Goal: Information Seeking & Learning: Check status

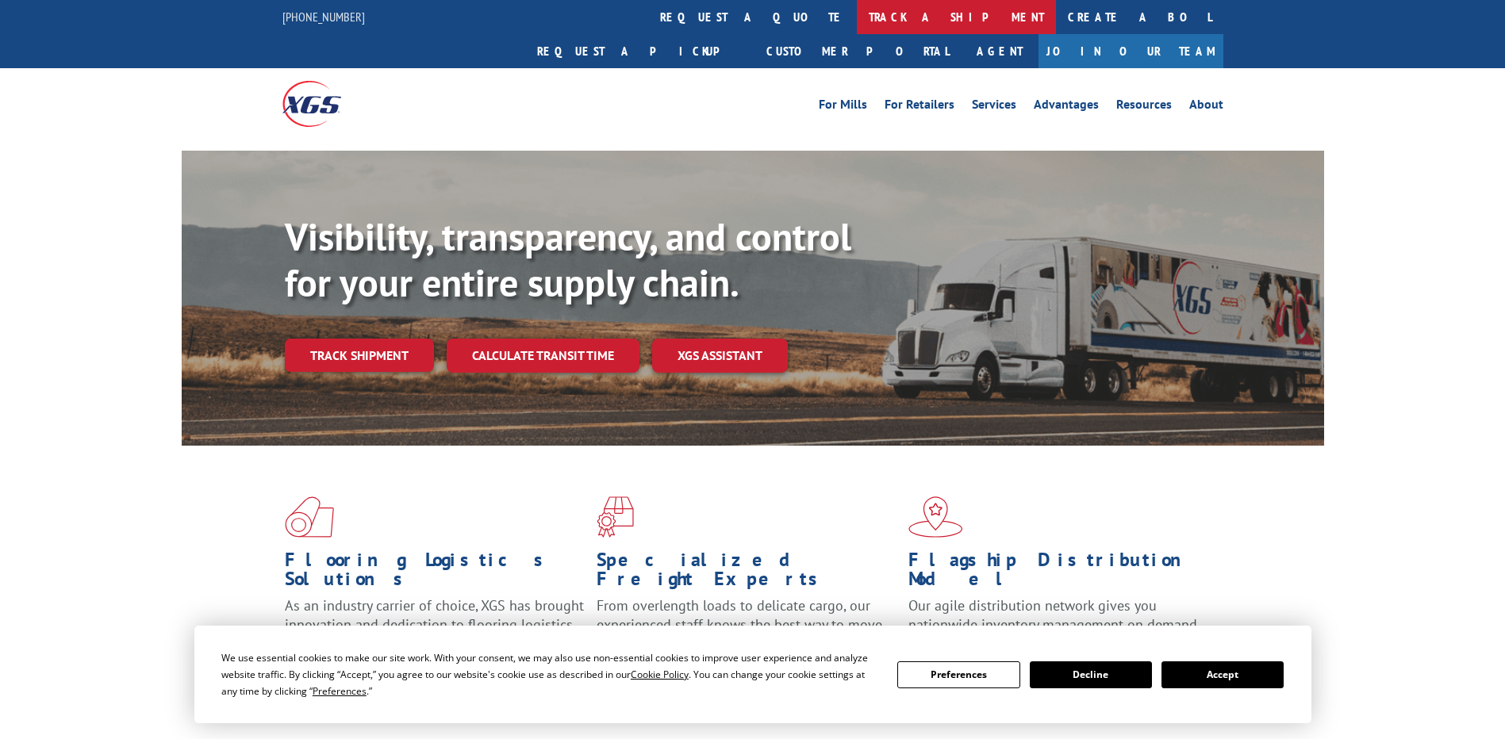
click at [857, 24] on link "track a shipment" at bounding box center [956, 17] width 199 height 34
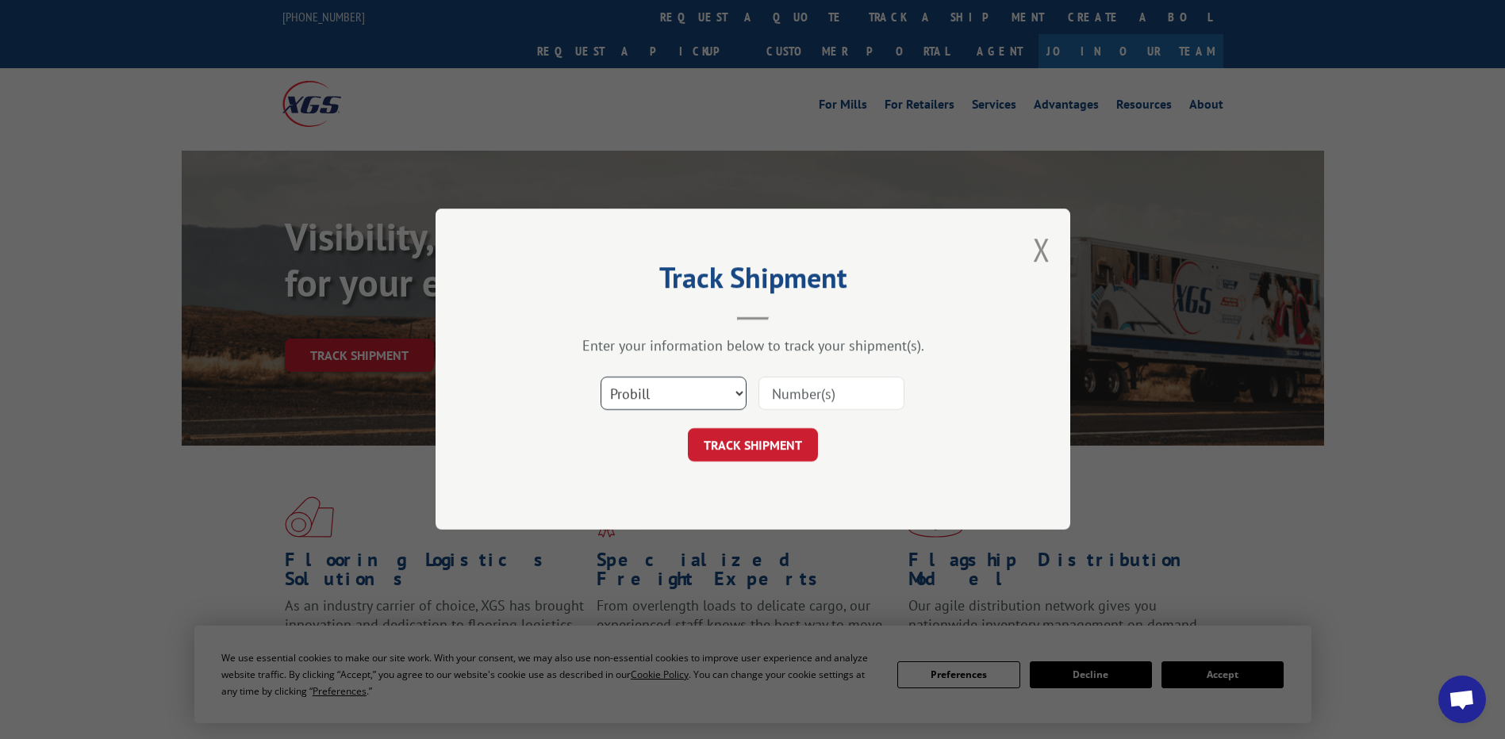
click at [711, 399] on select "Select category... Probill BOL PO" at bounding box center [673, 394] width 146 height 33
select select "bol"
click at [600, 378] on select "Select category... Probill BOL PO" at bounding box center [673, 394] width 146 height 33
click at [835, 396] on input at bounding box center [831, 394] width 146 height 33
paste input "7029259"
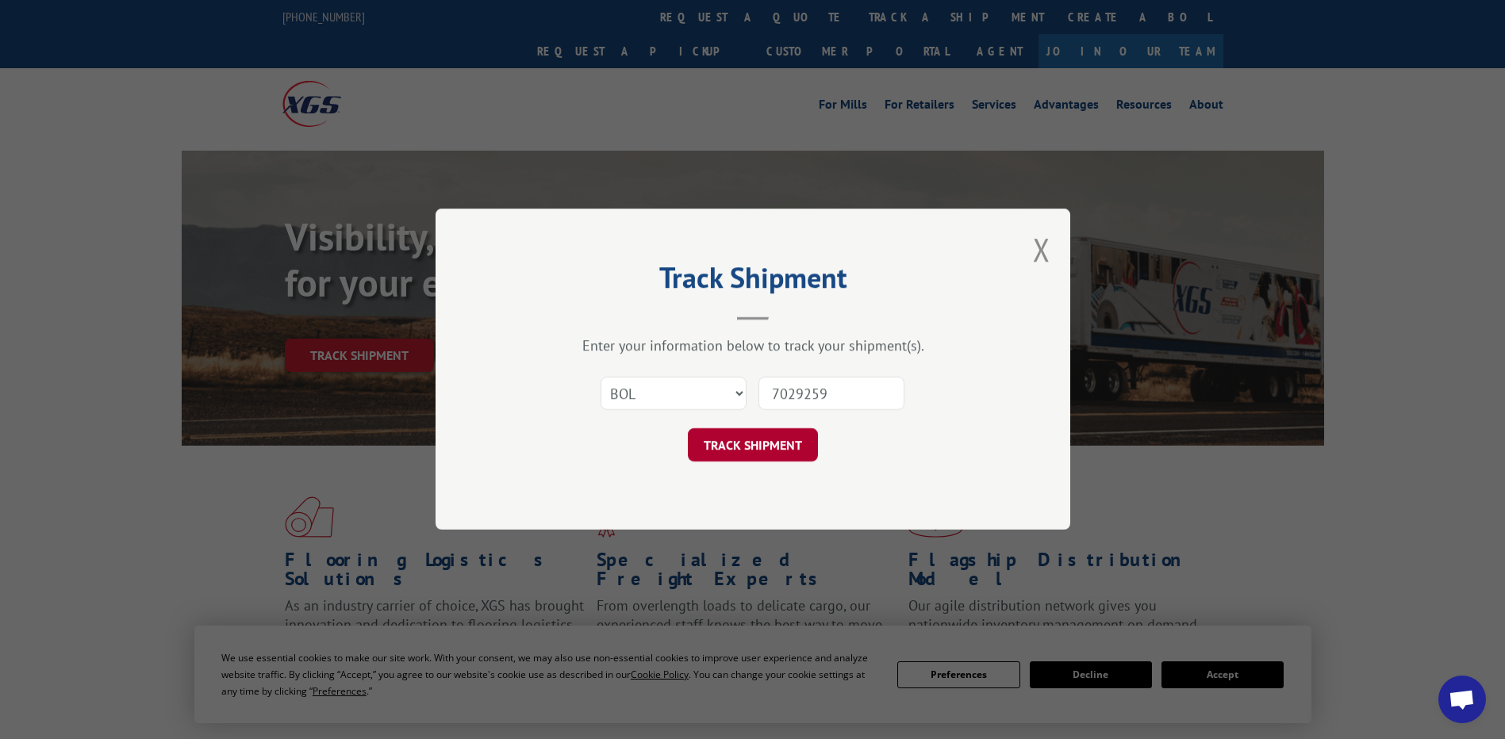
type input "7029259"
click at [738, 446] on button "TRACK SHIPMENT" at bounding box center [753, 445] width 130 height 33
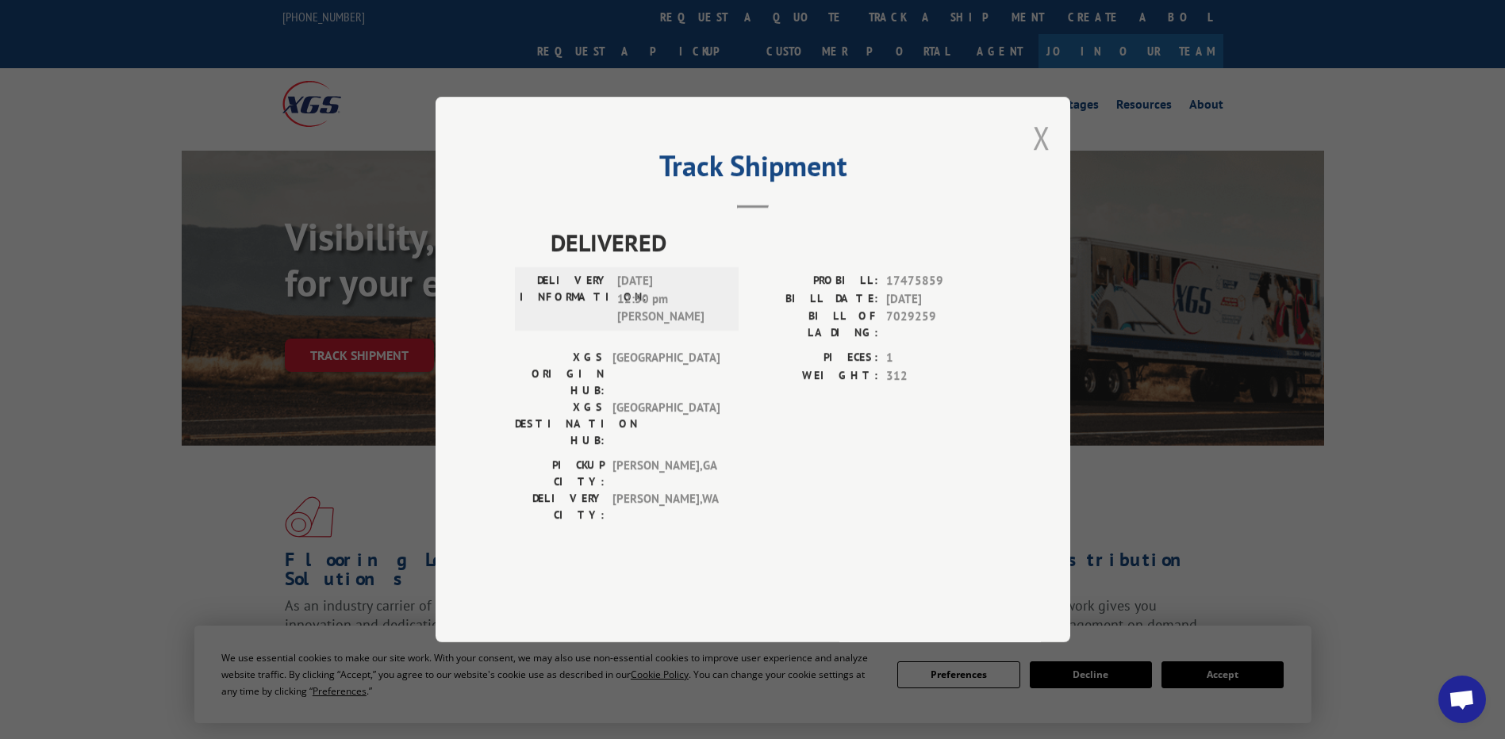
click at [1043, 159] on button "Close modal" at bounding box center [1041, 138] width 17 height 42
